Goal: Information Seeking & Learning: Learn about a topic

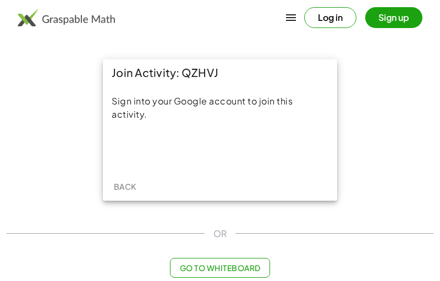
click at [251, 151] on div "Acceder con Google. Se abre en una pestaña nueva" at bounding box center [220, 150] width 105 height 24
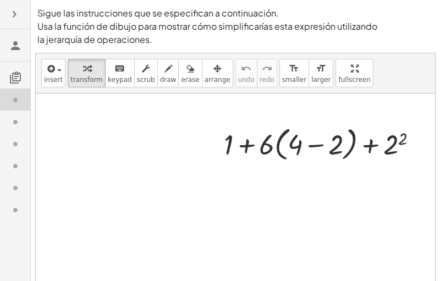
scroll to position [5, 0]
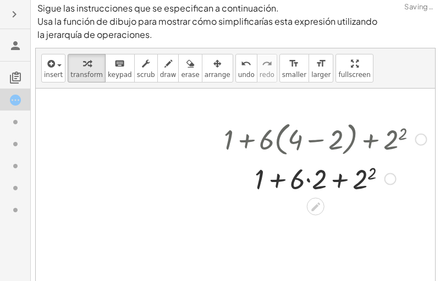
click at [364, 144] on div at bounding box center [326, 139] width 214 height 42
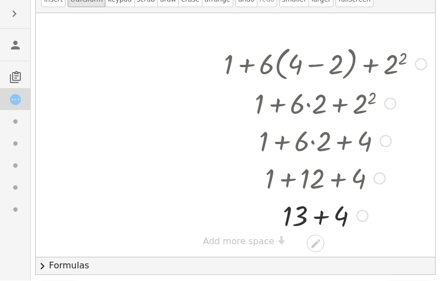
scroll to position [80, 0]
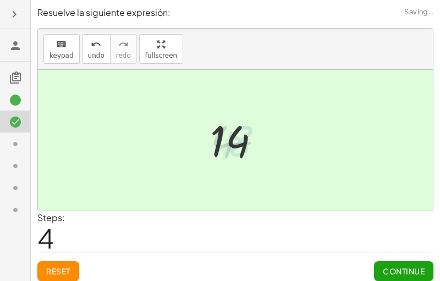
click at [403, 276] on button "Continue" at bounding box center [403, 272] width 59 height 20
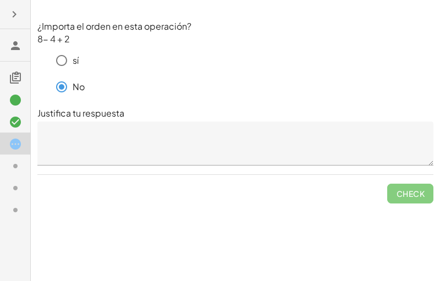
click at [398, 196] on span "Check" at bounding box center [411, 189] width 46 height 29
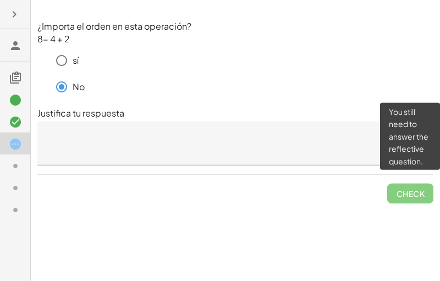
scroll to position [13, 0]
click at [330, 126] on textarea at bounding box center [235, 144] width 396 height 44
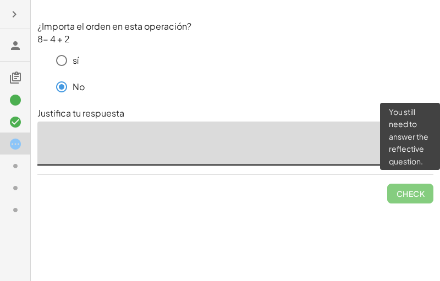
scroll to position [12, 0]
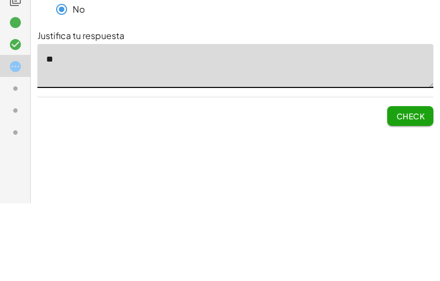
type textarea "*"
click at [418, 189] on span "Check" at bounding box center [410, 194] width 29 height 10
type textarea "**********"
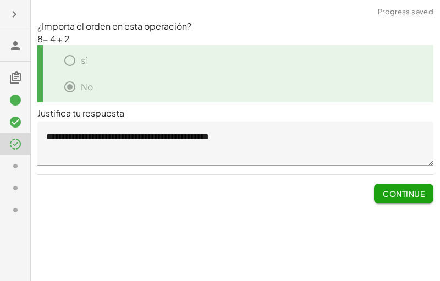
scroll to position [0, 0]
click at [410, 189] on span "Continue" at bounding box center [404, 194] width 42 height 10
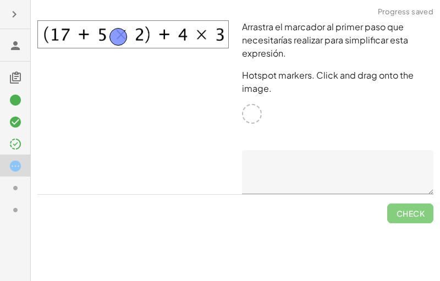
click at [129, 41] on img at bounding box center [133, 34] width 192 height 28
click at [409, 216] on span "Check" at bounding box center [411, 209] width 46 height 29
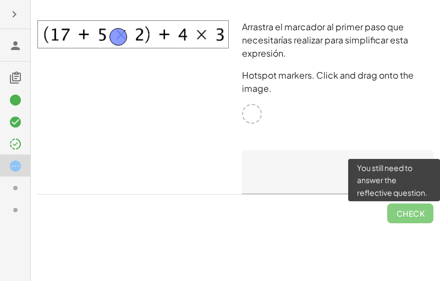
click at [413, 113] on div "Arrastra el marcador al primer paso que necesitarías realizar para simplificar …" at bounding box center [338, 107] width 205 height 187
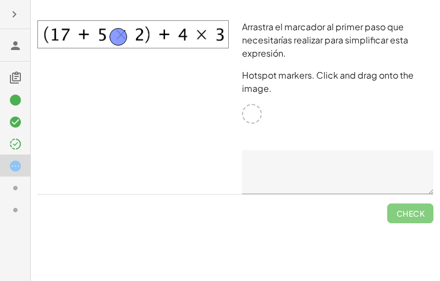
click at [379, 170] on textarea at bounding box center [338, 172] width 192 height 44
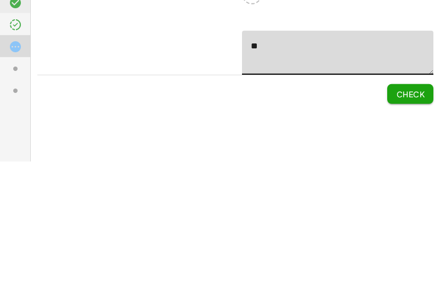
type textarea "*"
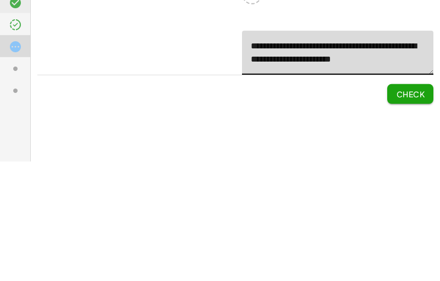
click at [411, 209] on span "Check" at bounding box center [410, 214] width 29 height 10
type textarea "**********"
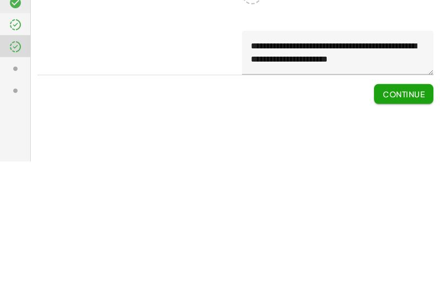
scroll to position [30, 0]
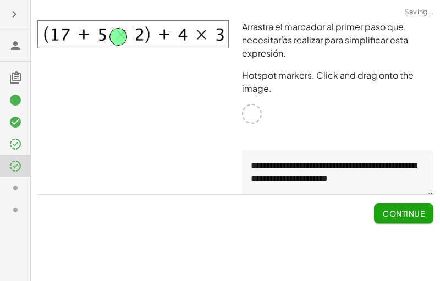
click at [409, 209] on span "Continue" at bounding box center [404, 214] width 42 height 10
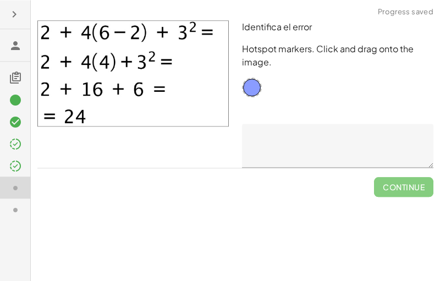
scroll to position [0, 0]
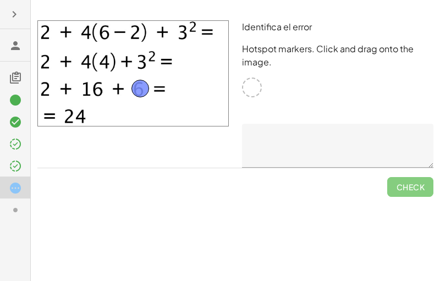
click at [340, 150] on textarea at bounding box center [338, 146] width 192 height 44
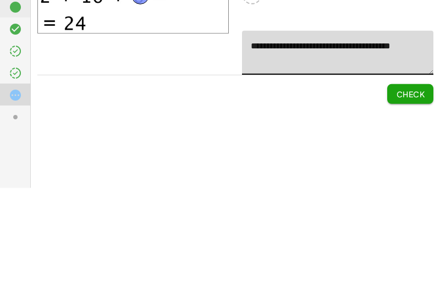
click at [417, 182] on span "Check" at bounding box center [410, 187] width 29 height 10
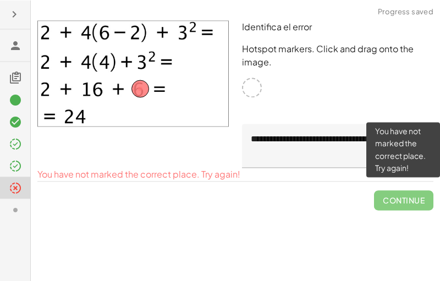
scroll to position [12, 0]
click at [383, 189] on span "Continue" at bounding box center [403, 196] width 59 height 29
click at [382, 189] on span "Continue" at bounding box center [403, 196] width 59 height 29
click at [378, 197] on span "Continue" at bounding box center [403, 196] width 59 height 29
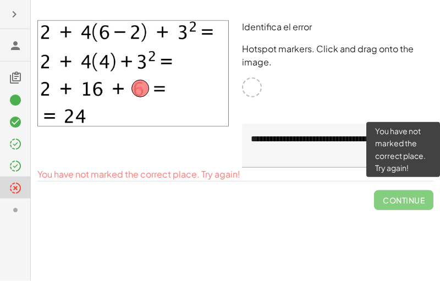
scroll to position [0, 0]
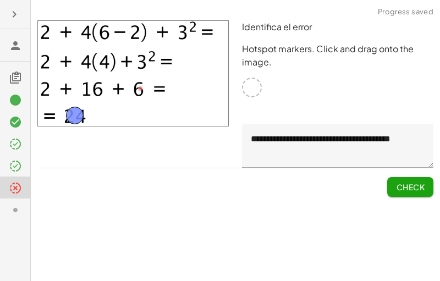
click at [378, 154] on textarea "**********" at bounding box center [338, 146] width 192 height 44
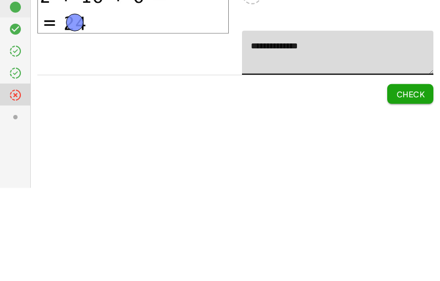
type textarea "**"
click at [411, 182] on span "Check" at bounding box center [410, 187] width 29 height 10
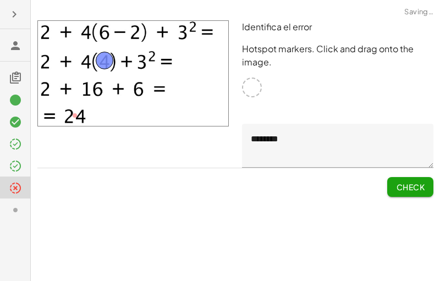
click at [336, 143] on textarea "********" at bounding box center [338, 146] width 192 height 44
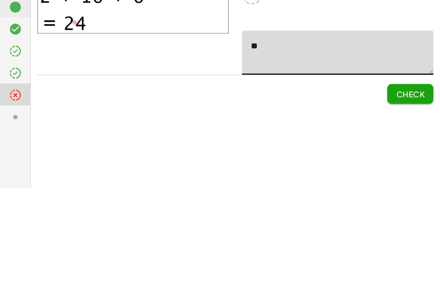
type textarea "*"
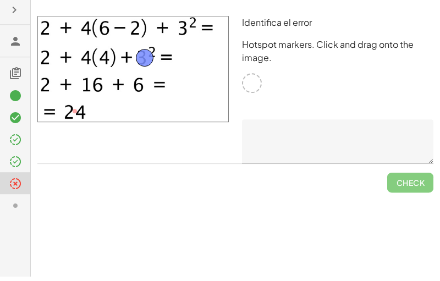
scroll to position [4, 0]
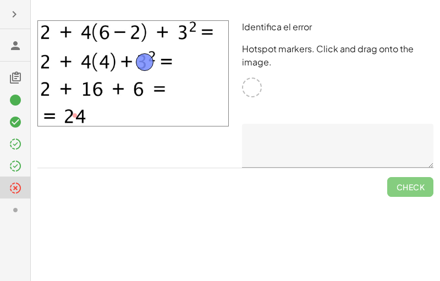
click at [312, 139] on textarea at bounding box center [338, 146] width 192 height 44
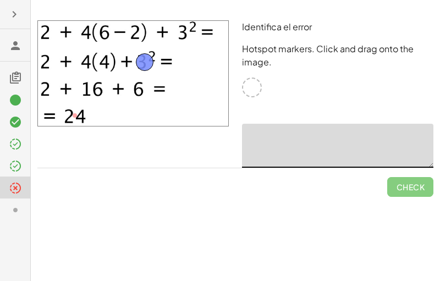
scroll to position [4, 0]
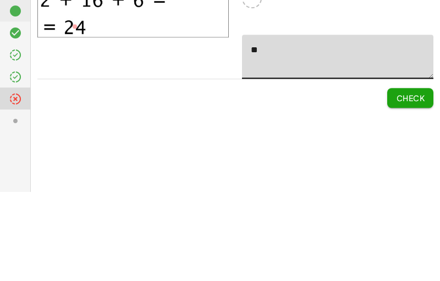
type textarea "*"
type textarea "*********"
click at [415, 182] on span "Check" at bounding box center [410, 187] width 29 height 10
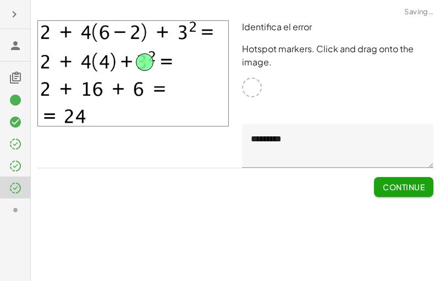
click at [400, 177] on button "Continue" at bounding box center [403, 187] width 59 height 20
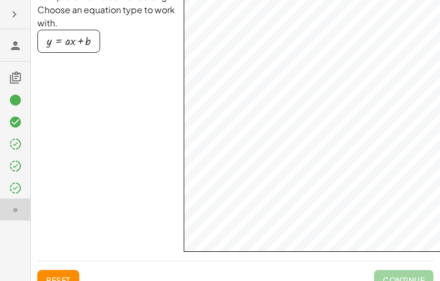
click at [63, 44] on div "button" at bounding box center [69, 41] width 44 height 12
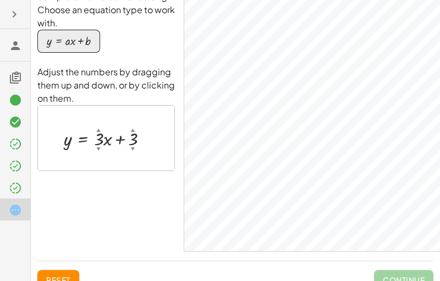
click at [102, 150] on div at bounding box center [110, 138] width 105 height 25
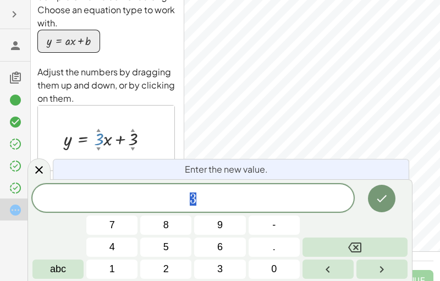
click at [171, 269] on button "2" at bounding box center [165, 269] width 51 height 19
click at [386, 200] on icon "Done" at bounding box center [382, 198] width 13 height 13
click at [38, 167] on icon at bounding box center [38, 170] width 13 height 13
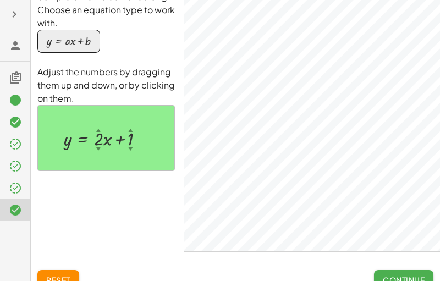
click at [415, 271] on button "Continue" at bounding box center [403, 280] width 59 height 20
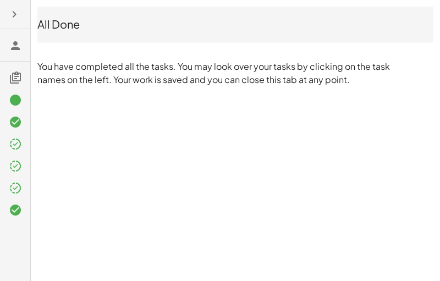
click at [13, 9] on icon "button" at bounding box center [14, 14] width 13 height 13
